Goal: Find specific page/section: Find specific page/section

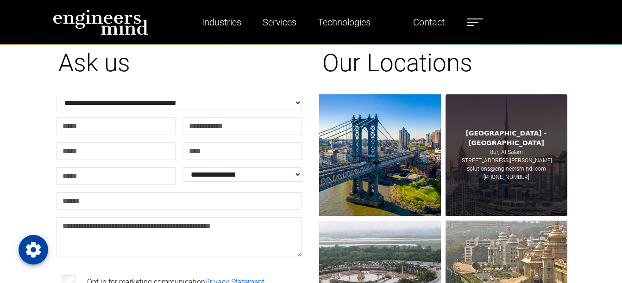
scroll to position [37, 0]
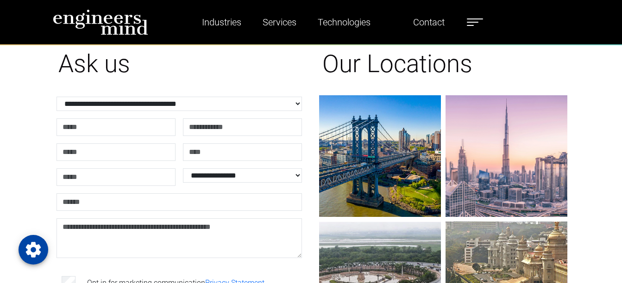
click at [483, 23] on label at bounding box center [475, 22] width 16 height 12
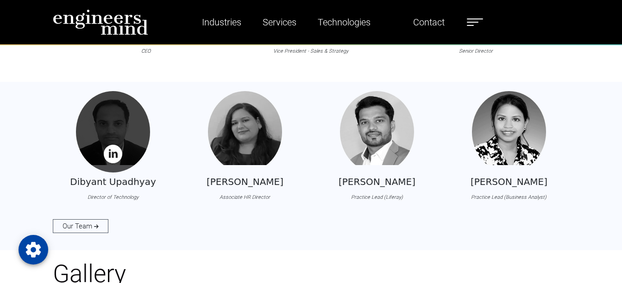
scroll to position [865, 0]
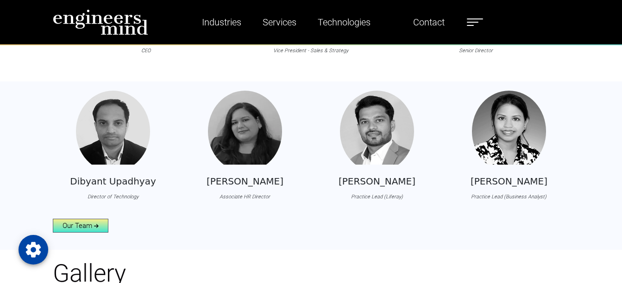
click at [92, 225] on link "Our Team" at bounding box center [81, 226] width 56 height 14
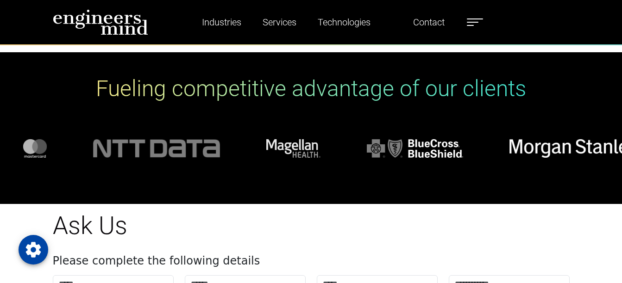
scroll to position [2621, 0]
